Goal: Browse casually

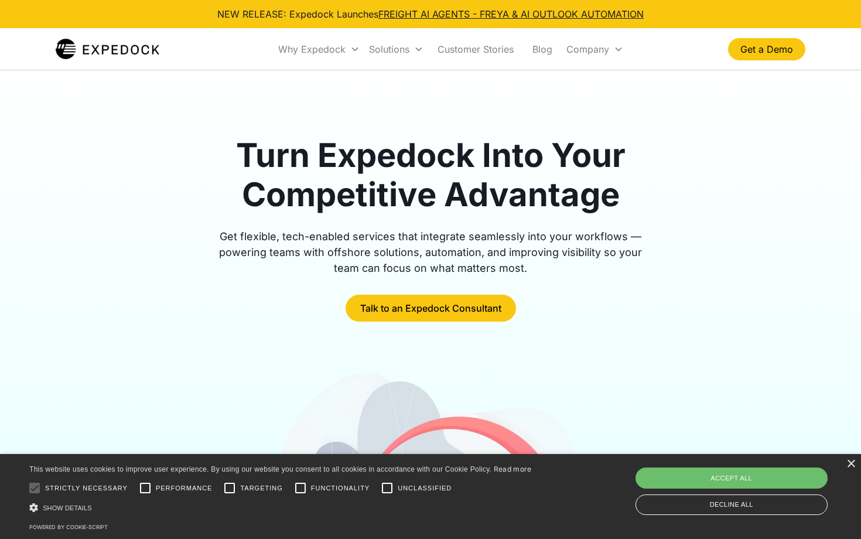
click at [335, 259] on div "Get flexible, tech-enabled services that integrate seamlessly into your workflo…" at bounding box center [431, 251] width 450 height 47
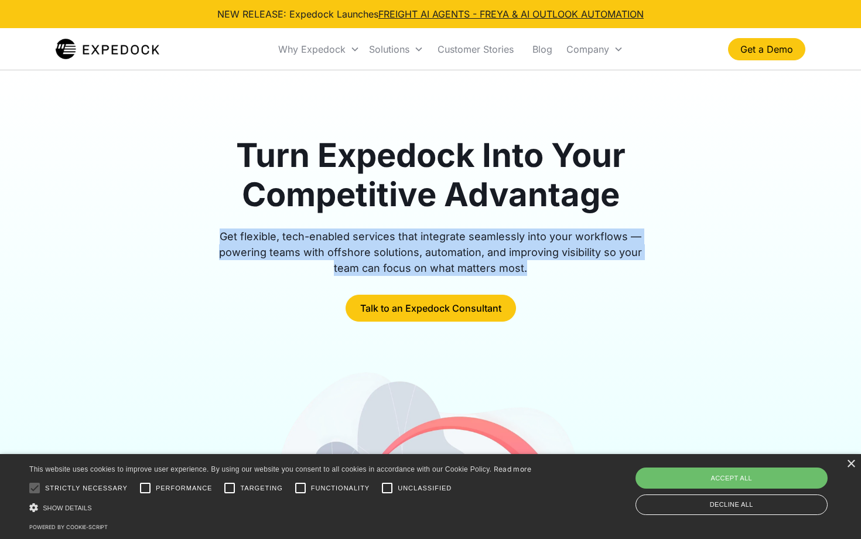
click at [399, 246] on div "Get flexible, tech-enabled services that integrate seamlessly into your workflo…" at bounding box center [431, 251] width 450 height 47
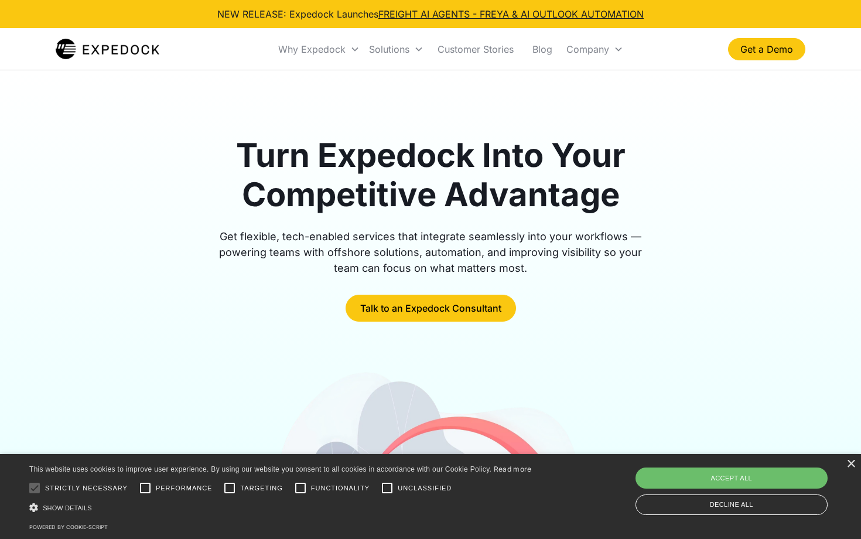
click at [399, 246] on div "Get flexible, tech-enabled services that integrate seamlessly into your workflo…" at bounding box center [431, 251] width 450 height 47
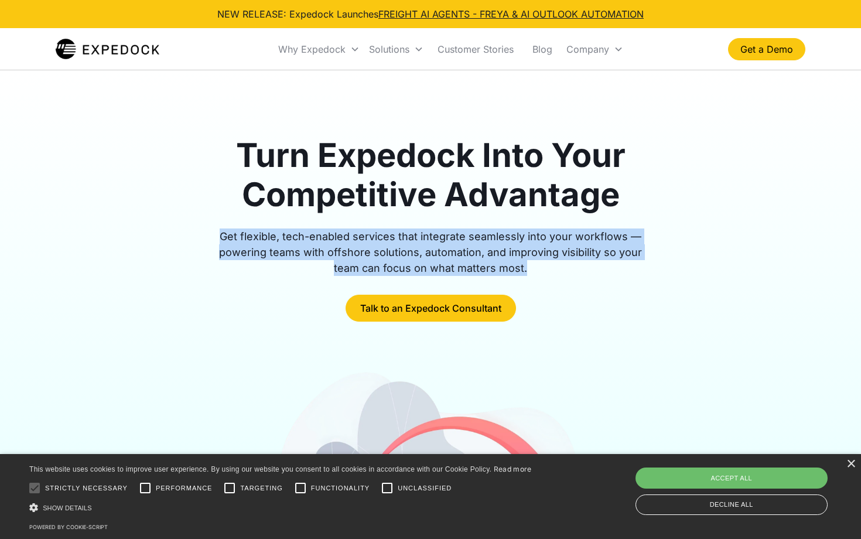
click at [399, 246] on div "Get flexible, tech-enabled services that integrate seamlessly into your workflo…" at bounding box center [431, 251] width 450 height 47
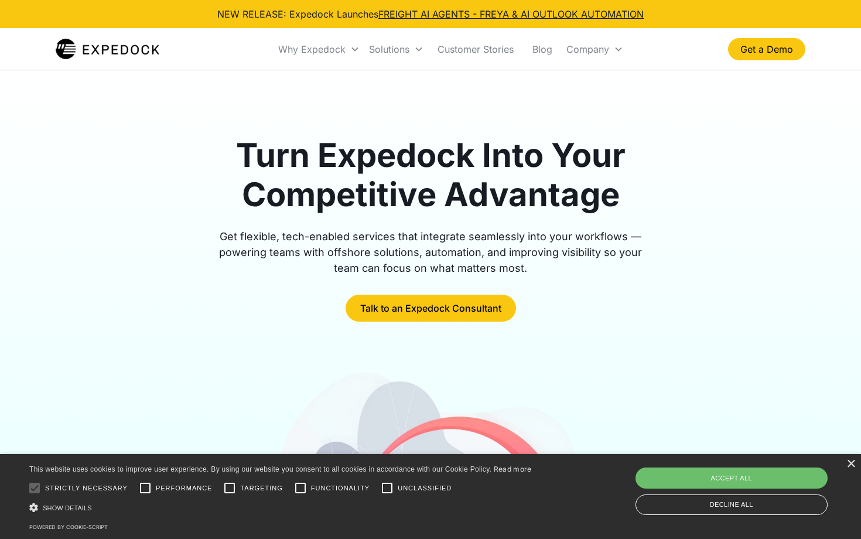
click at [399, 246] on div "Get flexible, tech-enabled services that integrate seamlessly into your workflo…" at bounding box center [431, 251] width 450 height 47
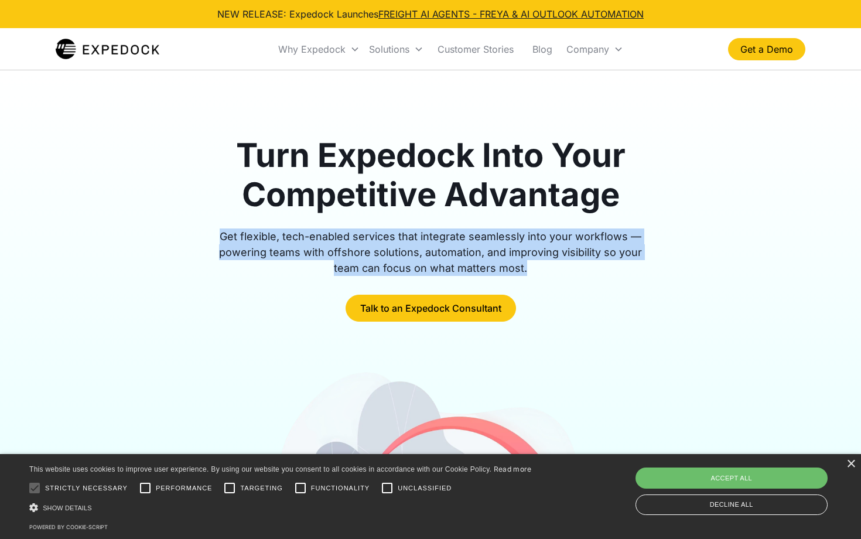
click at [399, 246] on div "Get flexible, tech-enabled services that integrate seamlessly into your workflo…" at bounding box center [431, 251] width 450 height 47
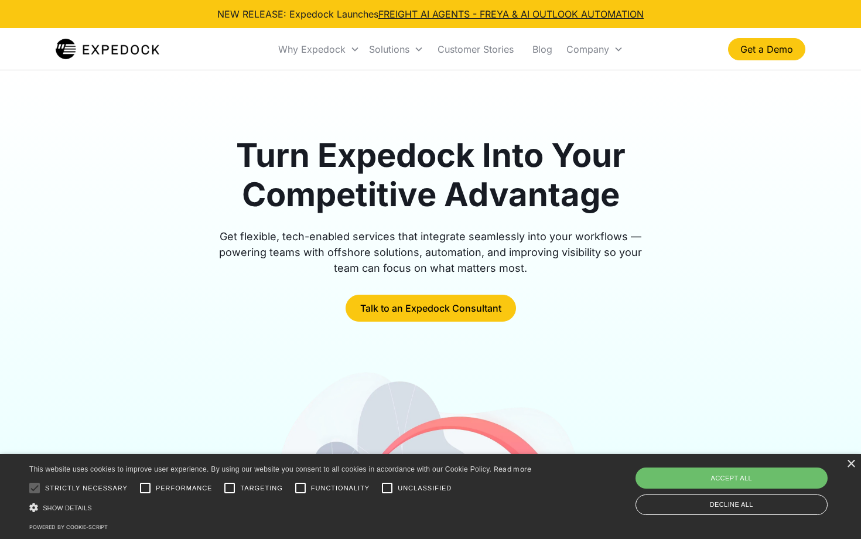
click at [399, 246] on div "Get flexible, tech-enabled services that integrate seamlessly into your workflo…" at bounding box center [431, 251] width 450 height 47
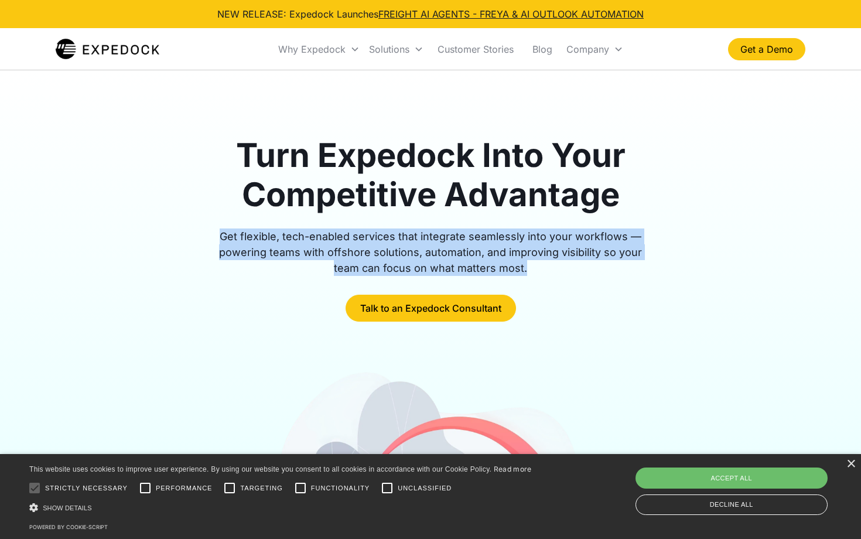
click at [399, 246] on div "Get flexible, tech-enabled services that integrate seamlessly into your workflo…" at bounding box center [431, 251] width 450 height 47
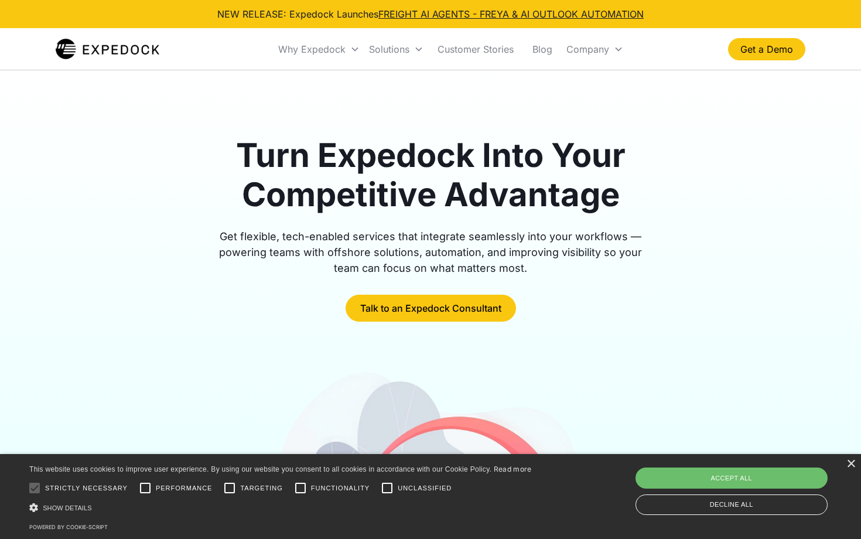
click at [399, 246] on div "Get flexible, tech-enabled services that integrate seamlessly into your workflo…" at bounding box center [431, 251] width 450 height 47
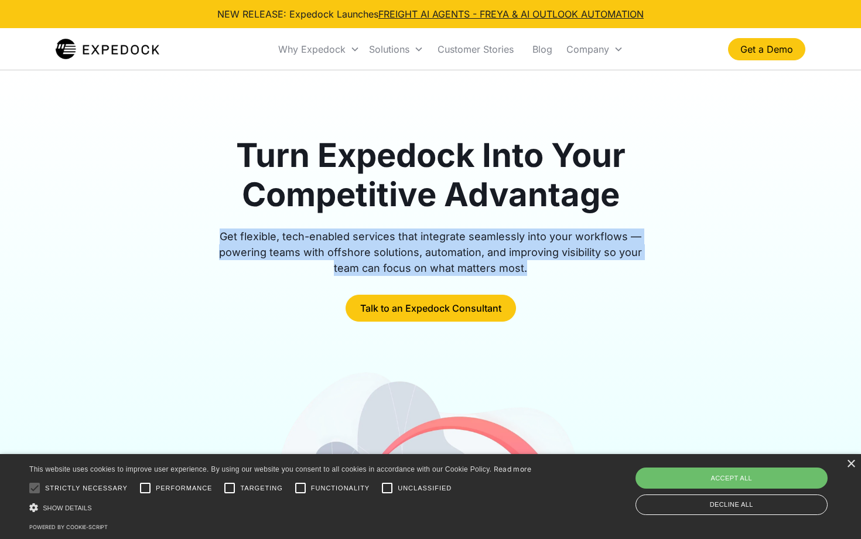
click at [399, 246] on div "Get flexible, tech-enabled services that integrate seamlessly into your workflo…" at bounding box center [431, 251] width 450 height 47
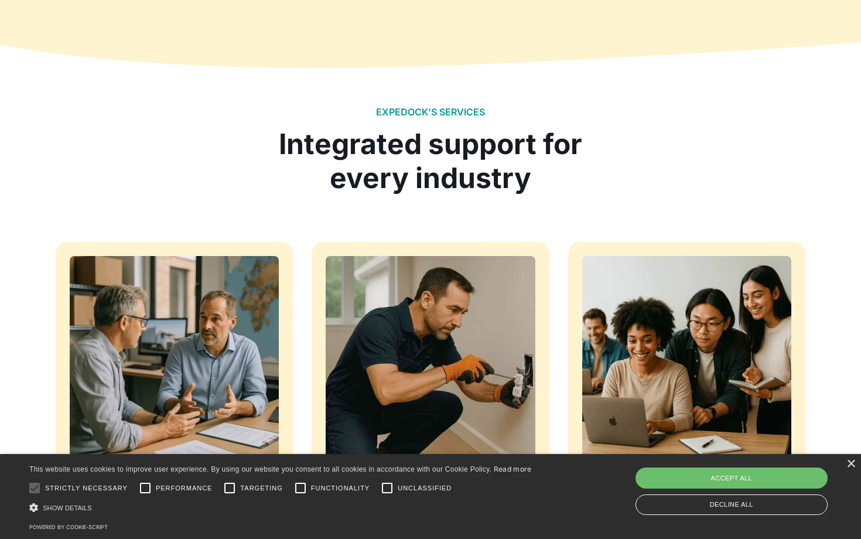
scroll to position [967, 0]
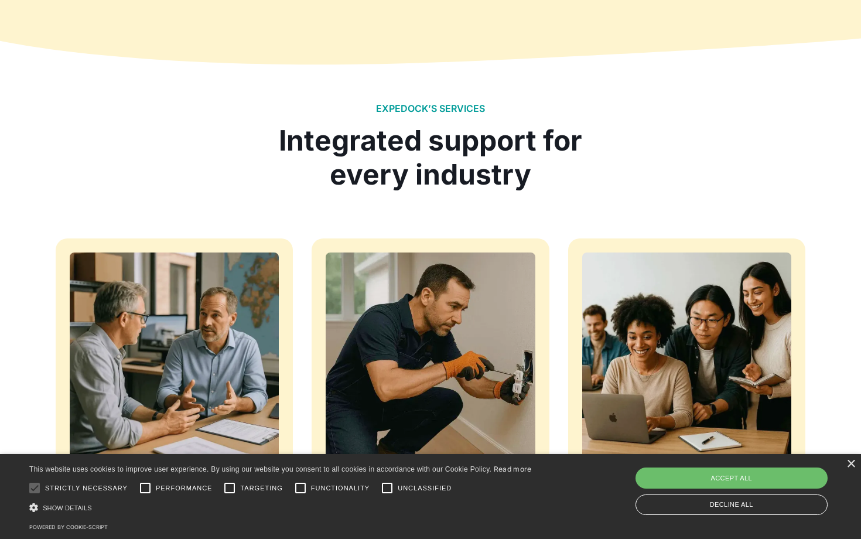
click at [390, 164] on div "Integrated support for every industry" at bounding box center [430, 157] width 322 height 67
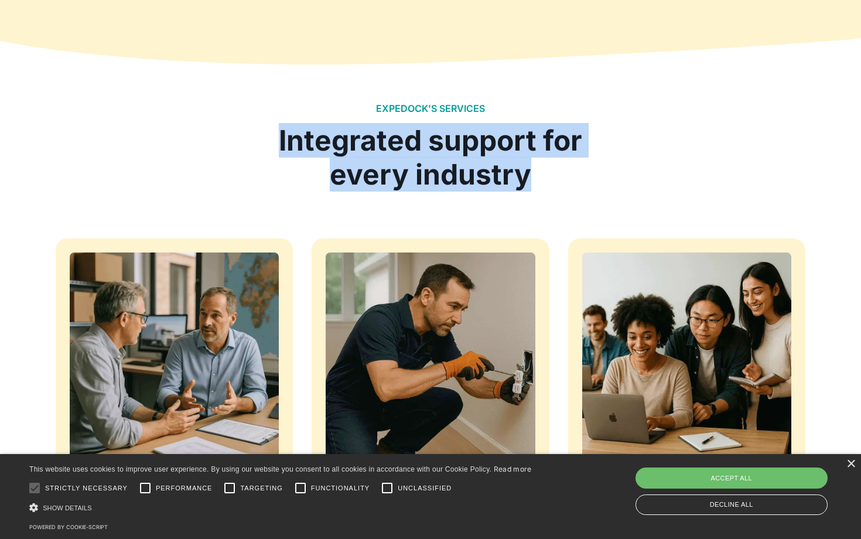
click at [390, 164] on div "Integrated support for every industry" at bounding box center [430, 157] width 322 height 67
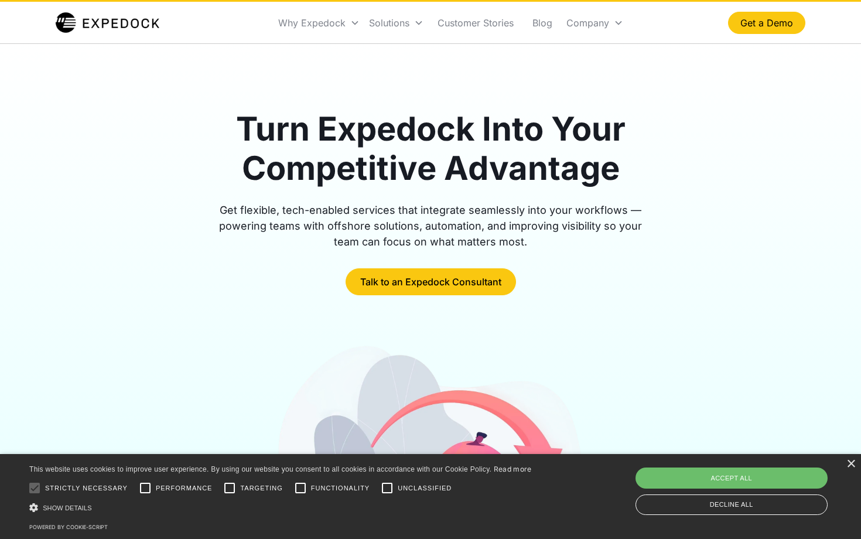
scroll to position [0, 0]
